Goal: Information Seeking & Learning: Learn about a topic

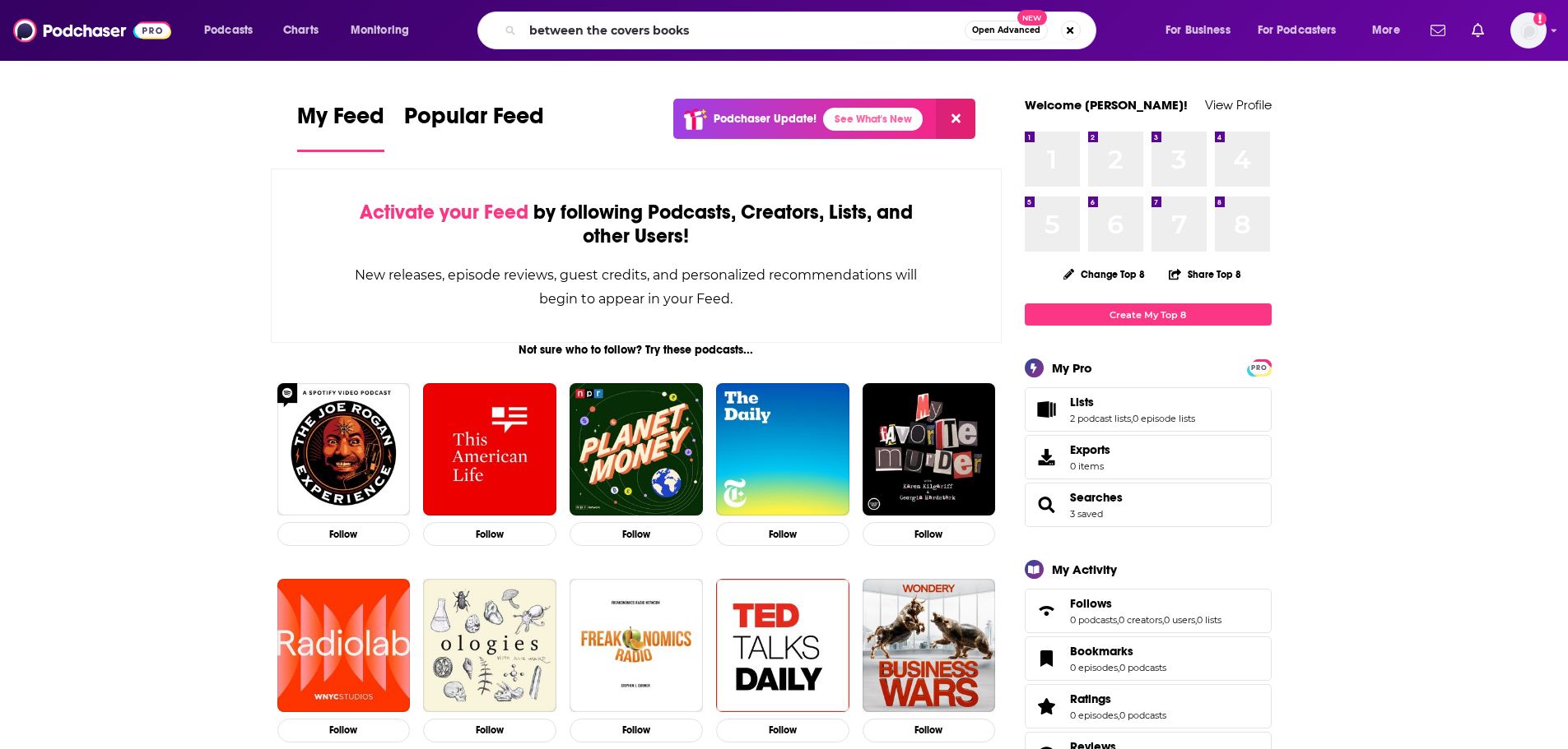
type input "between the covers books"
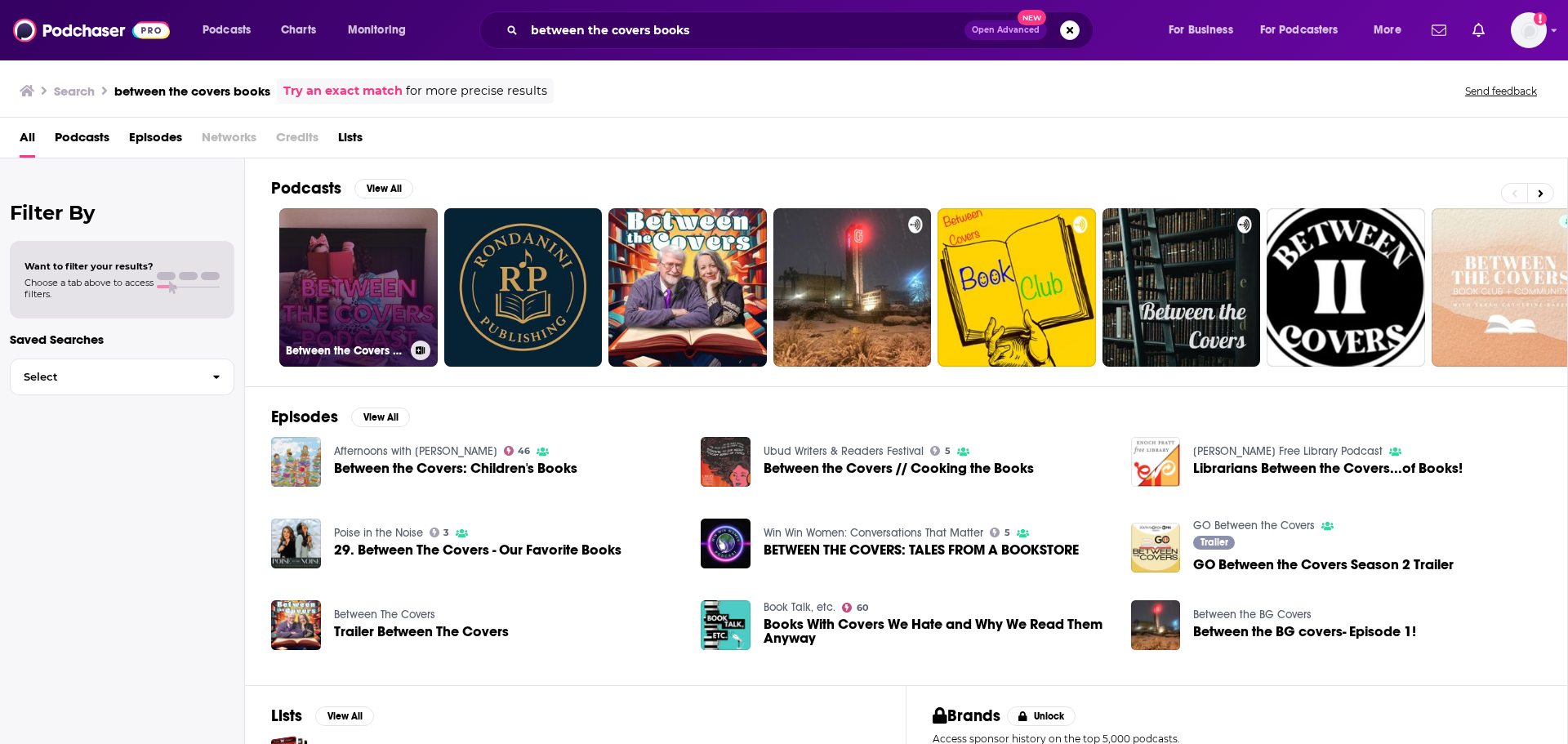
click at [358, 252] on link "Between the Covers Podcast" at bounding box center [358, 287] width 159 height 159
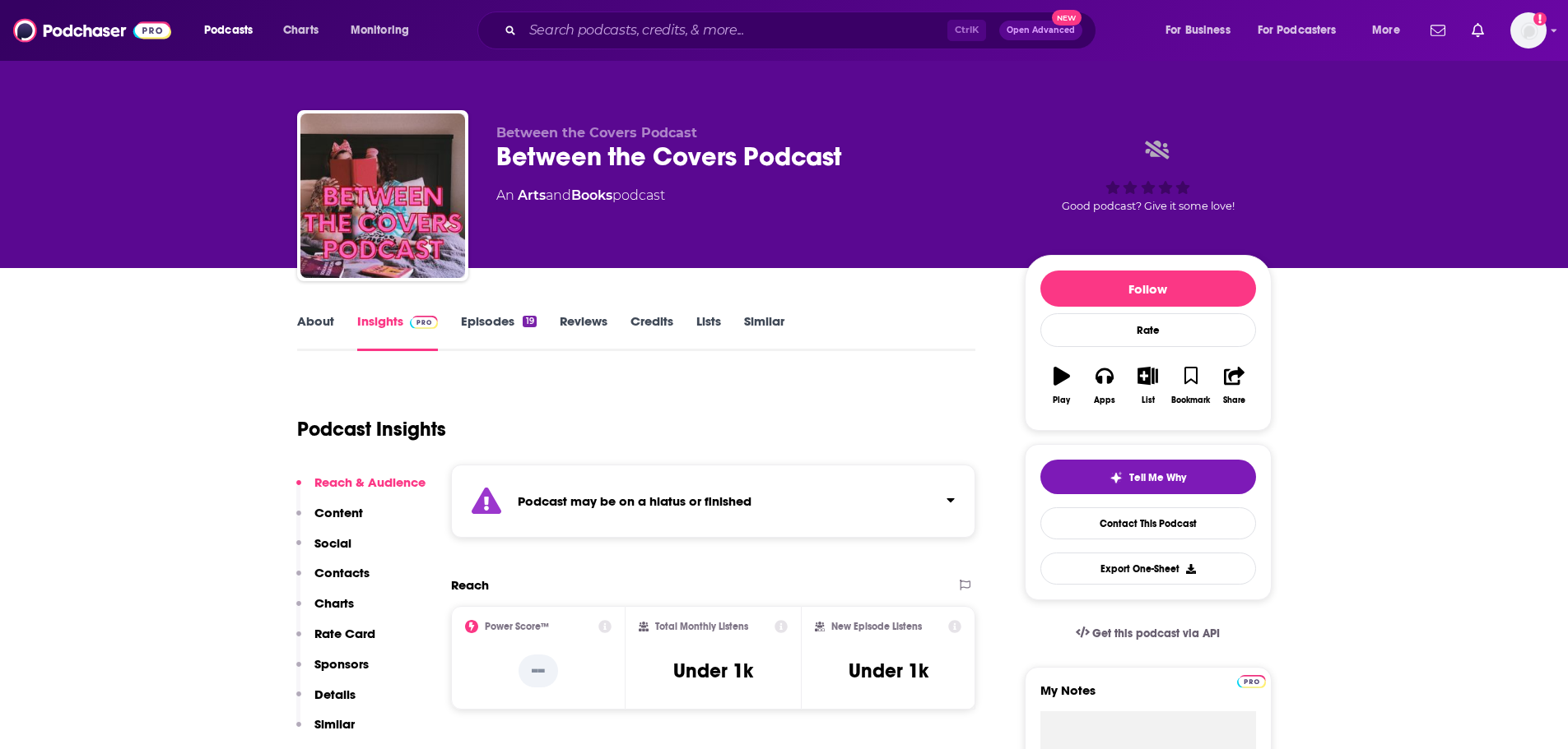
click at [307, 319] on link "About" at bounding box center [315, 332] width 37 height 38
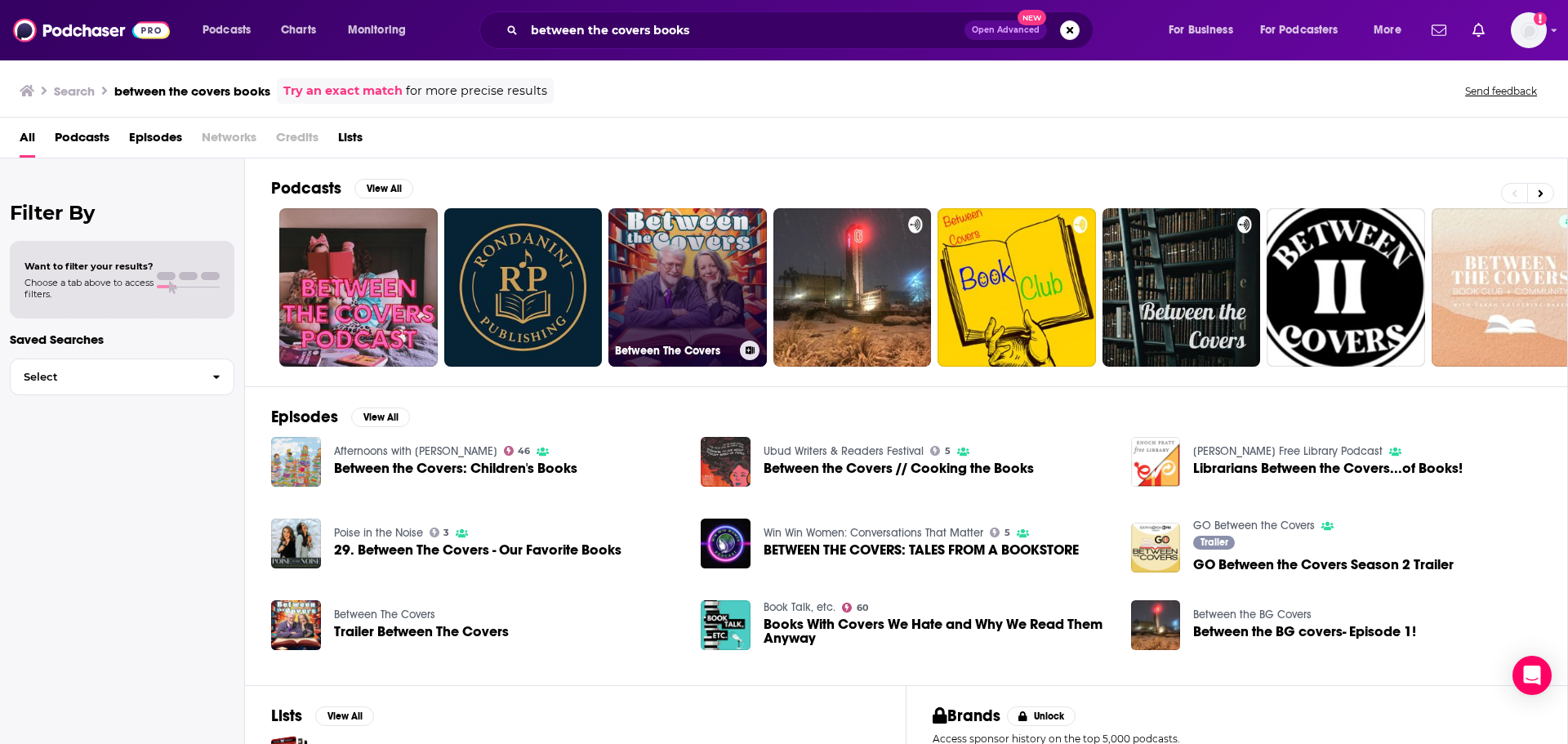
click at [679, 244] on link "Between The Covers" at bounding box center [687, 287] width 159 height 159
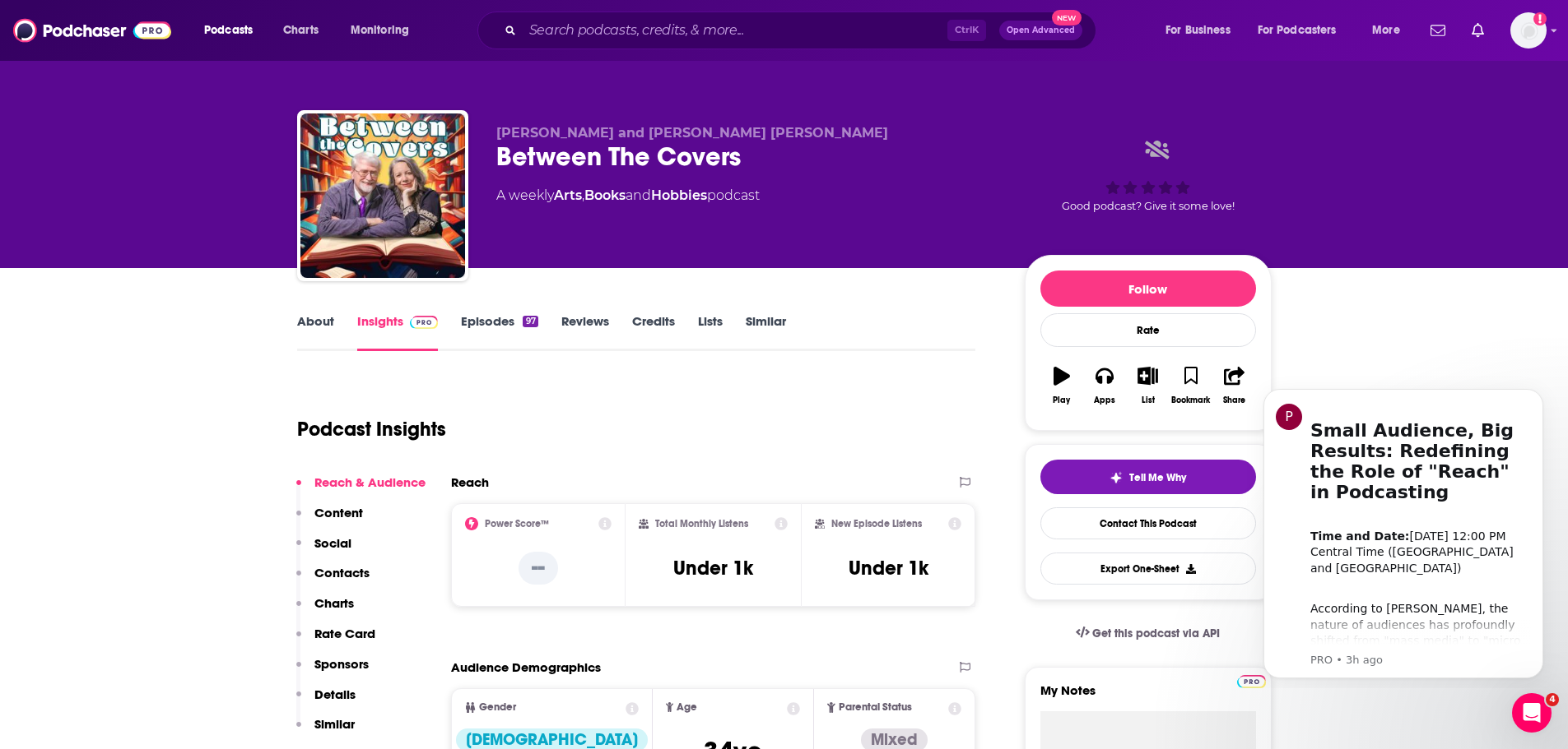
click at [332, 334] on link "About" at bounding box center [315, 332] width 37 height 38
